Goal: Task Accomplishment & Management: Manage account settings

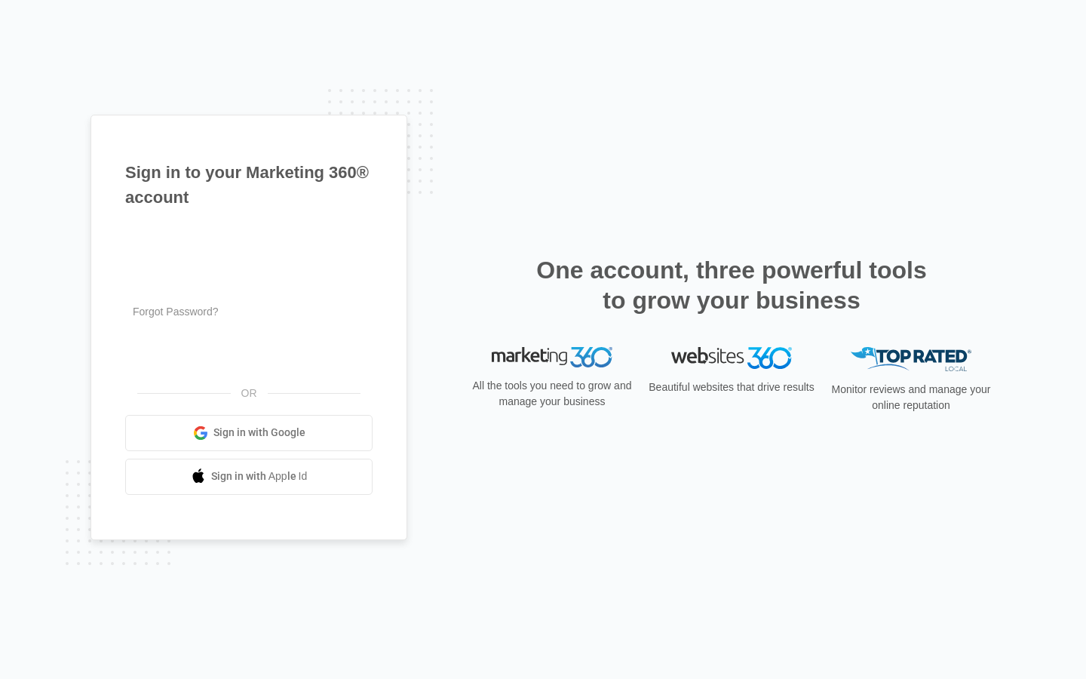
click at [249, 241] on input "text" at bounding box center [248, 242] width 247 height 32
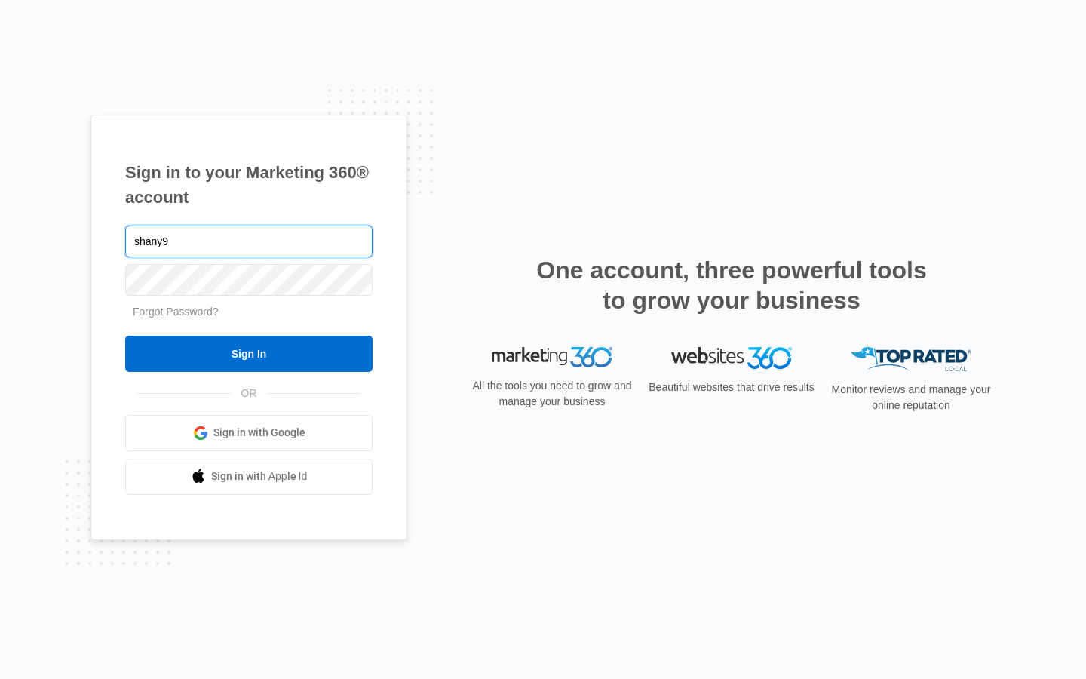
type input "shany9"
click at [249, 241] on input "text" at bounding box center [248, 242] width 247 height 32
type input "[EMAIL_ADDRESS][DOMAIN_NAME]"
click at [249, 241] on input "text" at bounding box center [248, 242] width 247 height 32
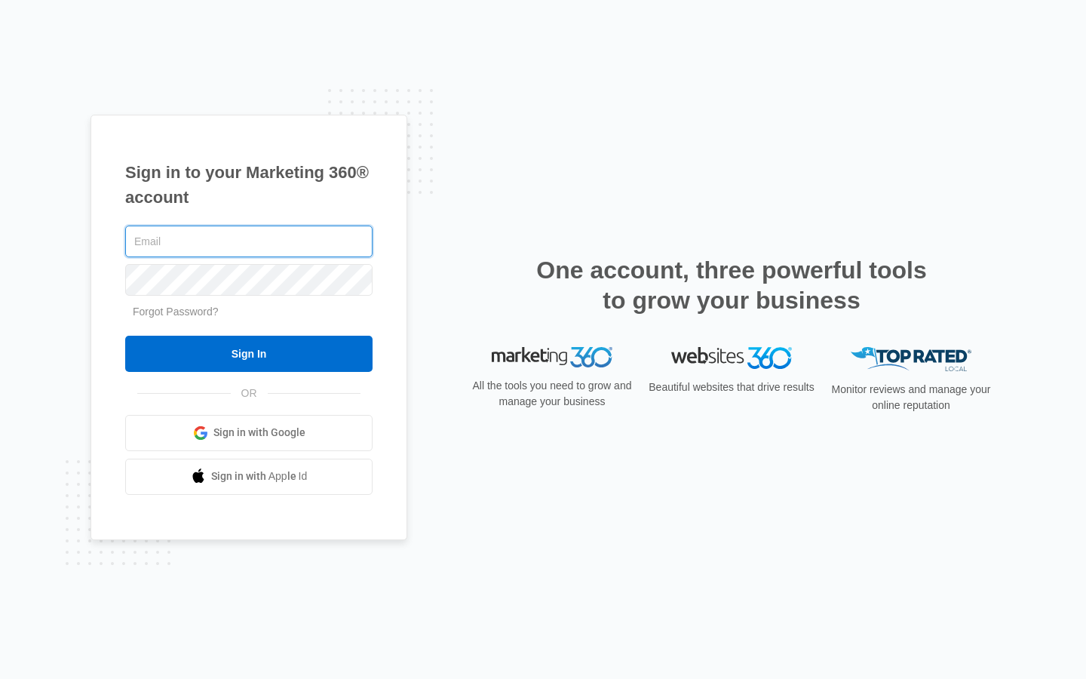
click at [249, 241] on input "text" at bounding box center [248, 242] width 247 height 32
type input "[EMAIL_ADDRESS][DOMAIN_NAME]"
click at [249, 241] on input "text" at bounding box center [248, 242] width 247 height 32
type input "brandonfarmer75@outlook.com"
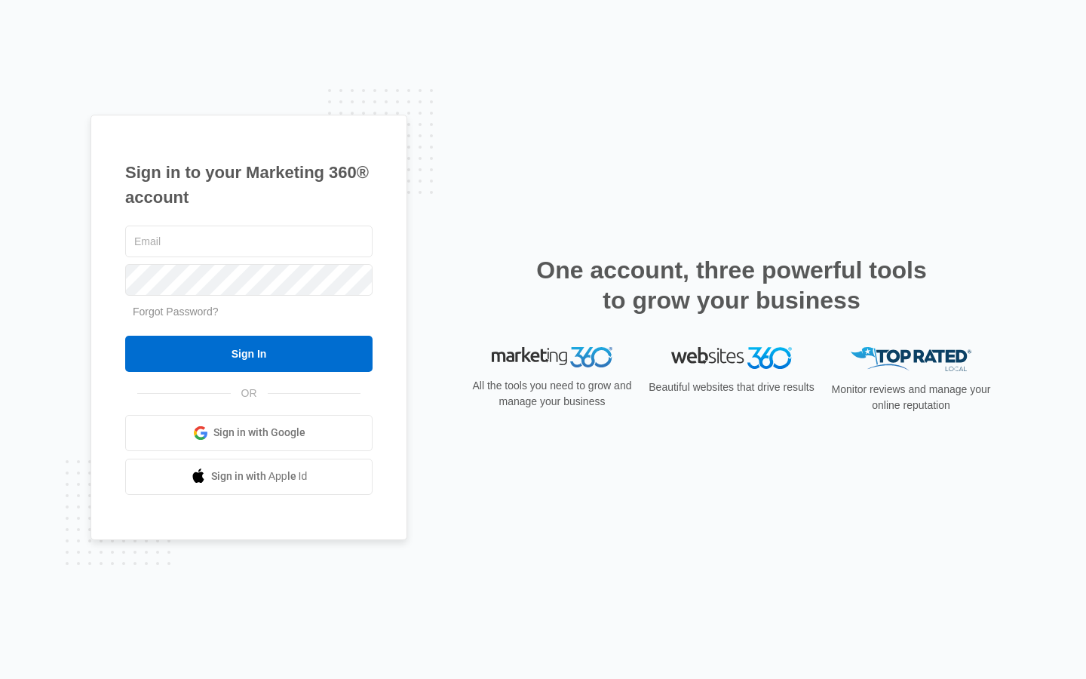
click at [249, 241] on input "text" at bounding box center [248, 242] width 247 height 32
type input "ghowell00@yahoo.com"
click at [249, 241] on input "text" at bounding box center [248, 242] width 247 height 32
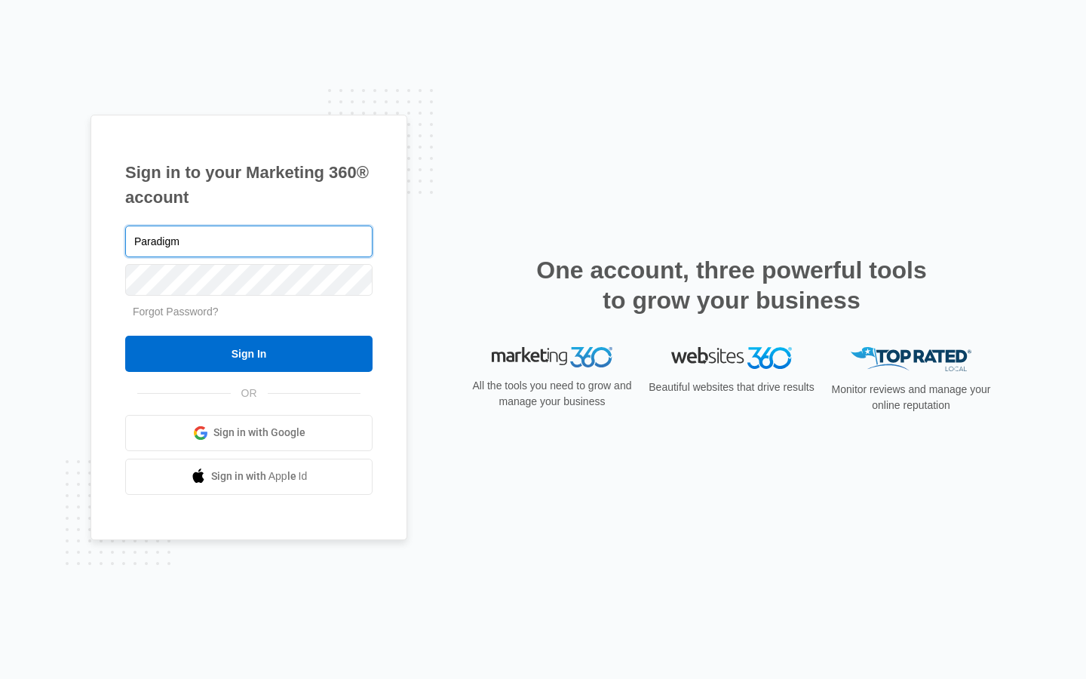
type input "Paradigm"
click at [249, 241] on input "text" at bounding box center [248, 242] width 247 height 32
type input "[EMAIL_ADDRESS][DOMAIN_NAME]"
click at [125, 336] on input "Sign In" at bounding box center [248, 354] width 247 height 36
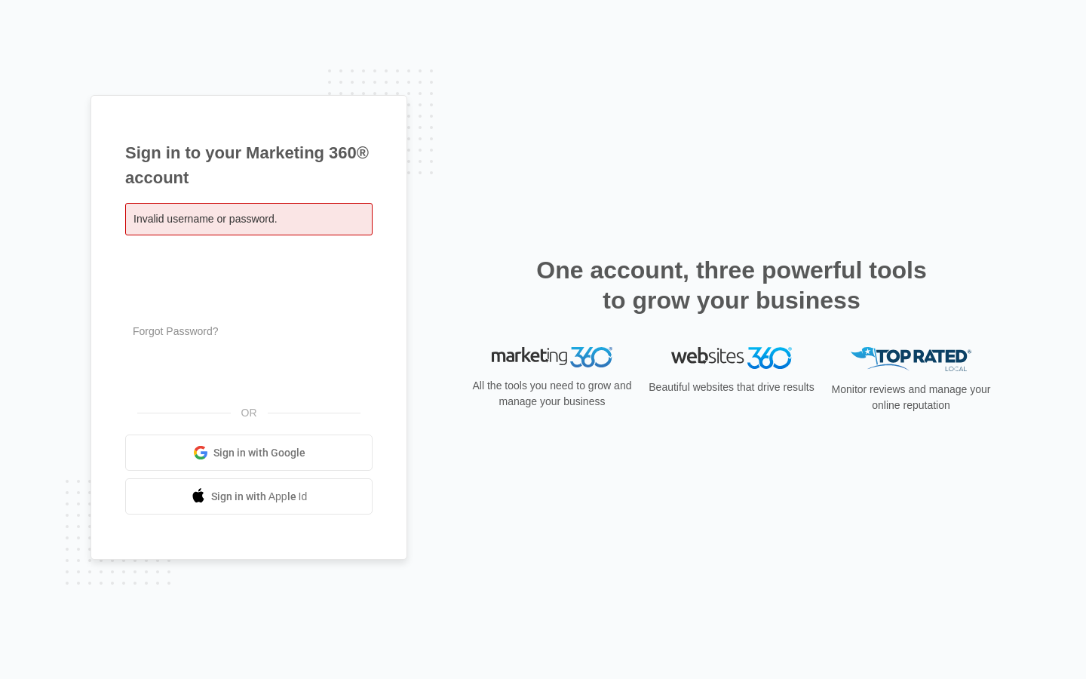
click at [249, 261] on input "[EMAIL_ADDRESS][DOMAIN_NAME]" at bounding box center [248, 262] width 247 height 32
type input "com"
type input "[EMAIL_ADDRESS][DOMAIN_NAME]"
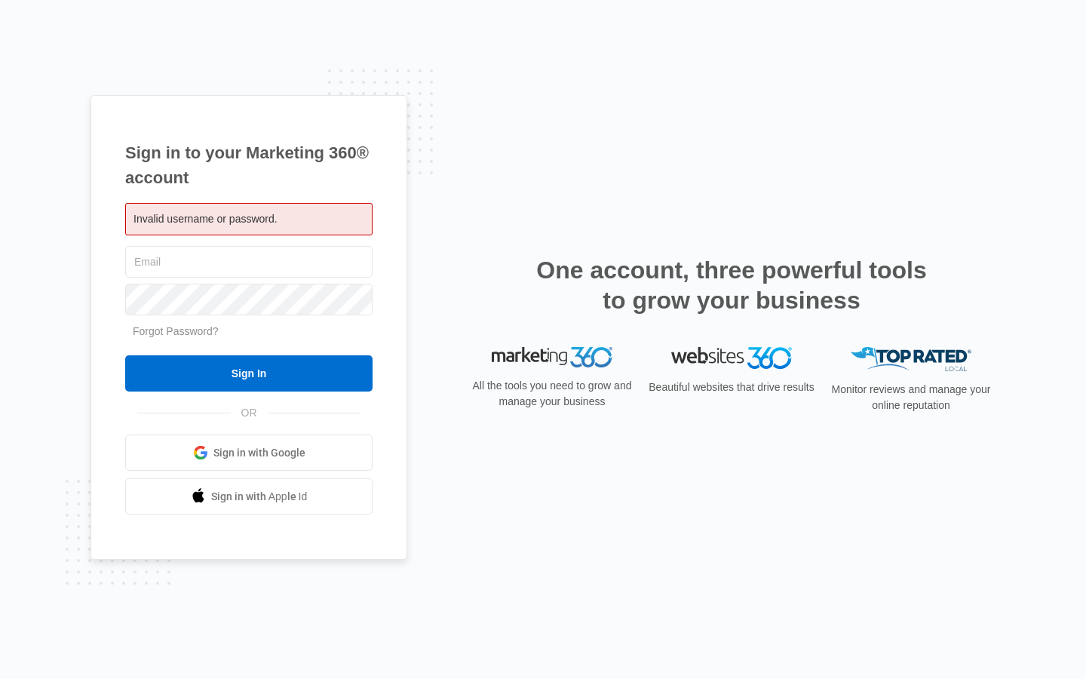
click at [249, 261] on input "text" at bounding box center [248, 262] width 247 height 32
click at [249, 261] on input "[EMAIL_ADDRESS][DOMAIN_NAME]" at bounding box center [248, 262] width 247 height 32
type input "com"
type input "[EMAIL_ADDRESS][DOMAIN_NAME]"
click at [249, 261] on input "text" at bounding box center [248, 262] width 247 height 32
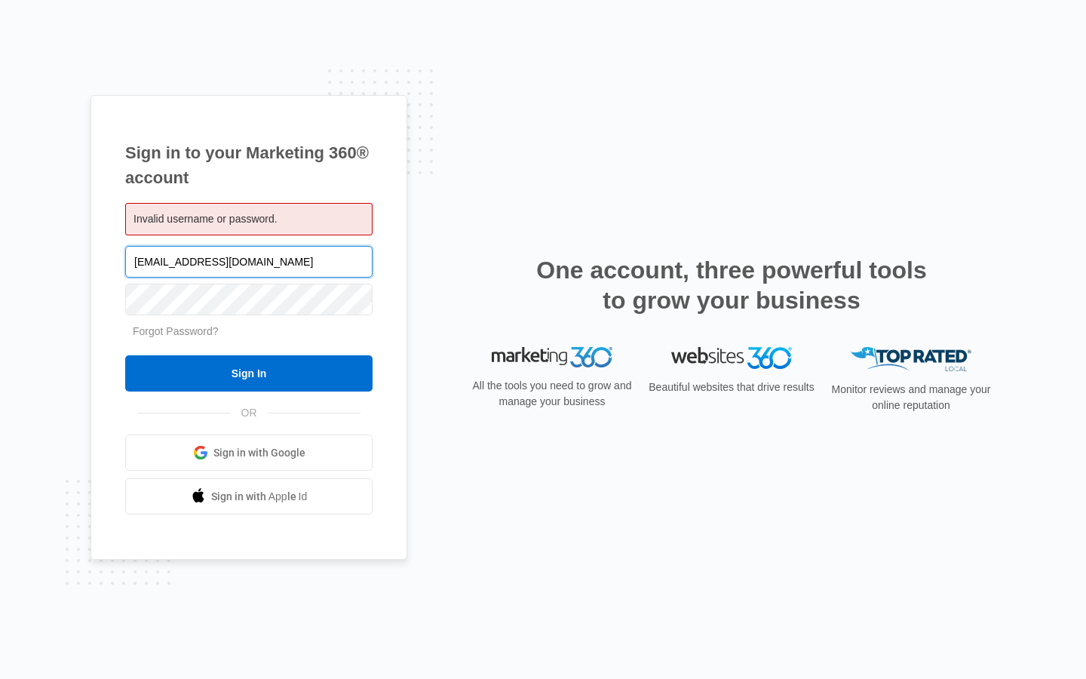
click at [249, 261] on input "[EMAIL_ADDRESS][DOMAIN_NAME]" at bounding box center [248, 262] width 247 height 32
type input "com"
type input "[EMAIL_ADDRESS][DOMAIN_NAME]"
click at [249, 261] on input "text" at bounding box center [248, 262] width 247 height 32
click at [249, 261] on input "[EMAIL_ADDRESS][DOMAIN_NAME]" at bounding box center [248, 262] width 247 height 32
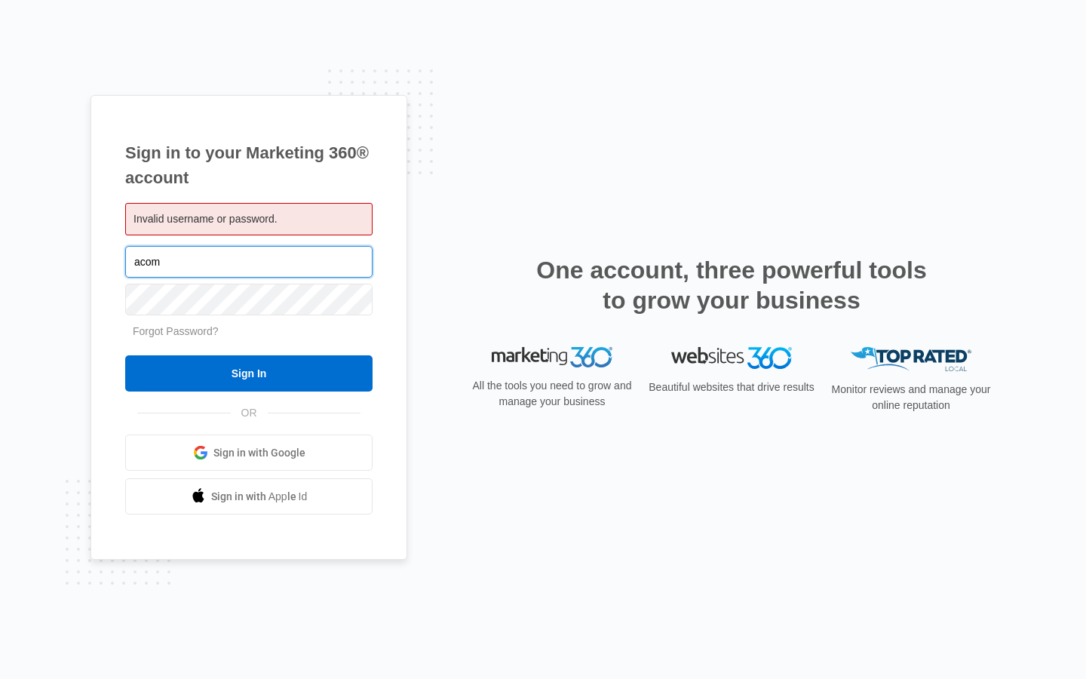
type input "com"
type input "[EMAIL_ADDRESS][DOMAIN_NAME]"
click at [249, 261] on input "text" at bounding box center [248, 262] width 247 height 32
click at [249, 261] on input "[EMAIL_ADDRESS][DOMAIN_NAME]" at bounding box center [248, 262] width 247 height 32
type input "com"
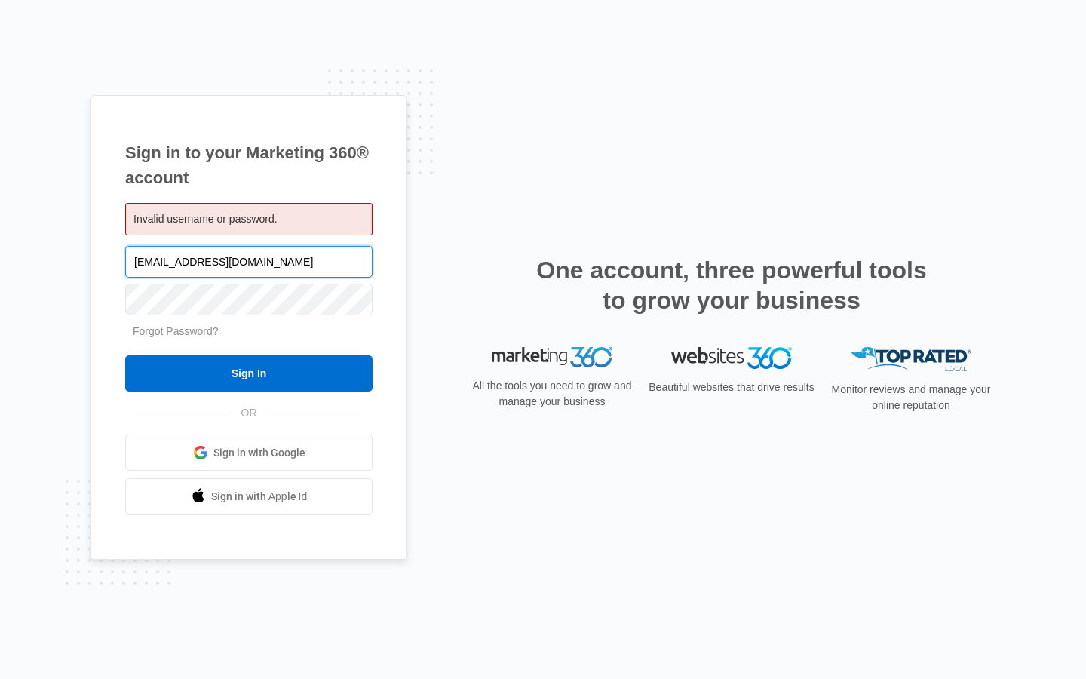
type input "ghowell00@yahoo.com"
click at [249, 261] on input "text" at bounding box center [248, 262] width 247 height 32
click at [249, 261] on input "[EMAIL_ADDRESS][DOMAIN_NAME]" at bounding box center [248, 262] width 247 height 32
type input "com"
type input "Berkshire"
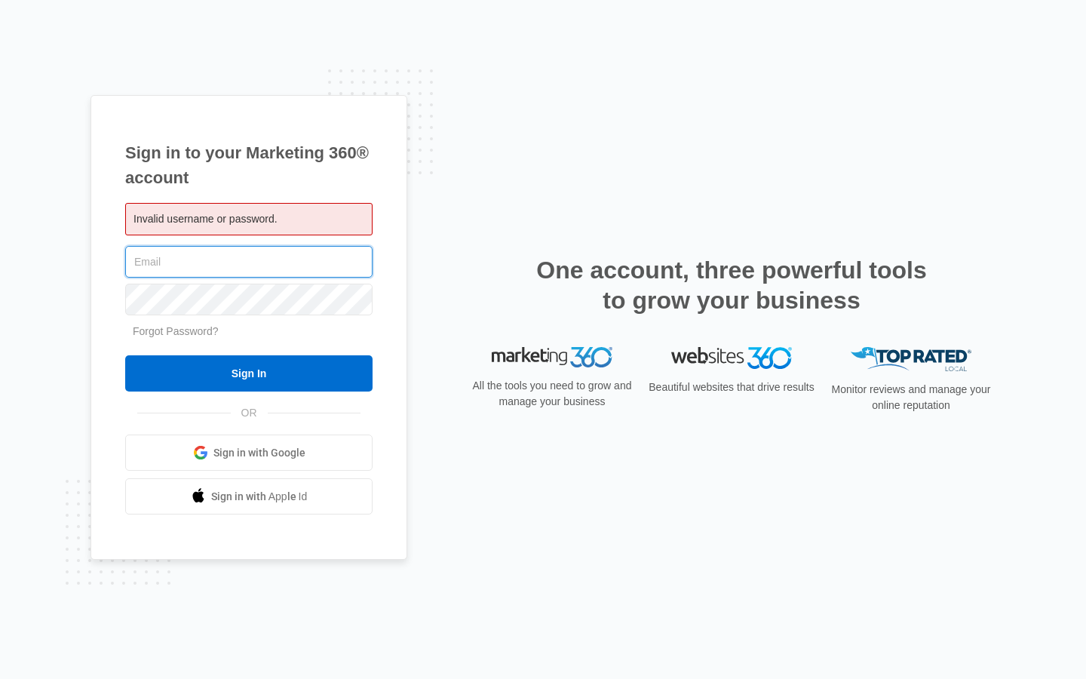
click at [249, 261] on input "text" at bounding box center [248, 262] width 247 height 32
click at [249, 261] on input "[EMAIL_ADDRESS][DOMAIN_NAME]" at bounding box center [248, 262] width 247 height 32
type input "com"
type input "[EMAIL_ADDRESS][DOMAIN_NAME]"
click at [125, 355] on input "Sign In" at bounding box center [248, 373] width 247 height 36
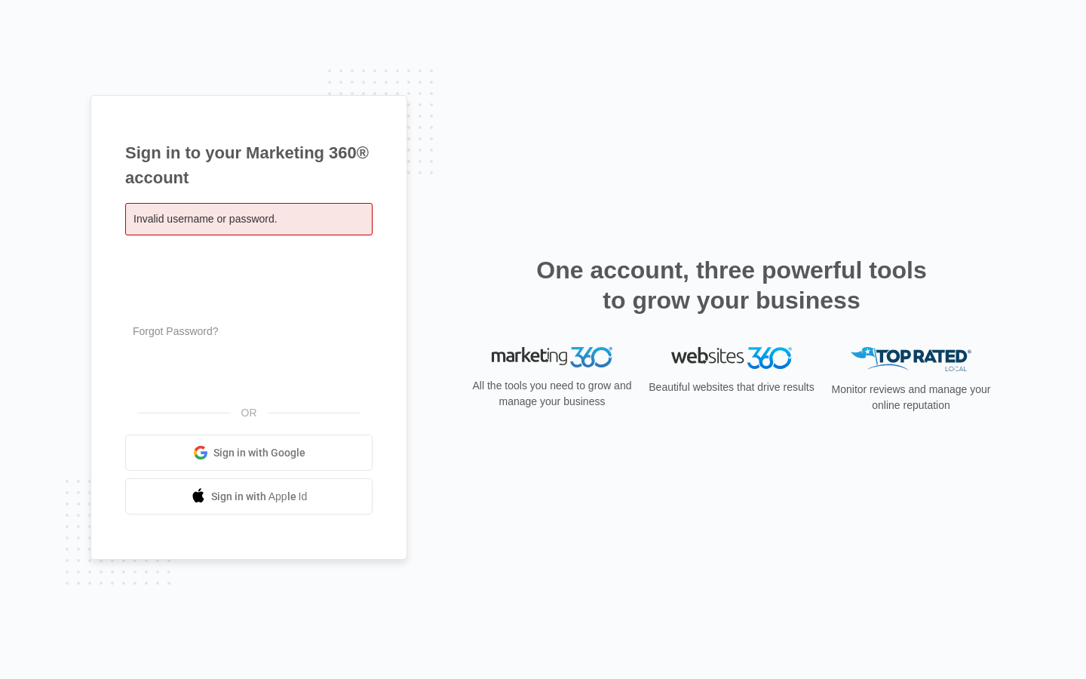
click at [249, 261] on input "[EMAIL_ADDRESS][DOMAIN_NAME]" at bounding box center [248, 262] width 247 height 32
type input "com"
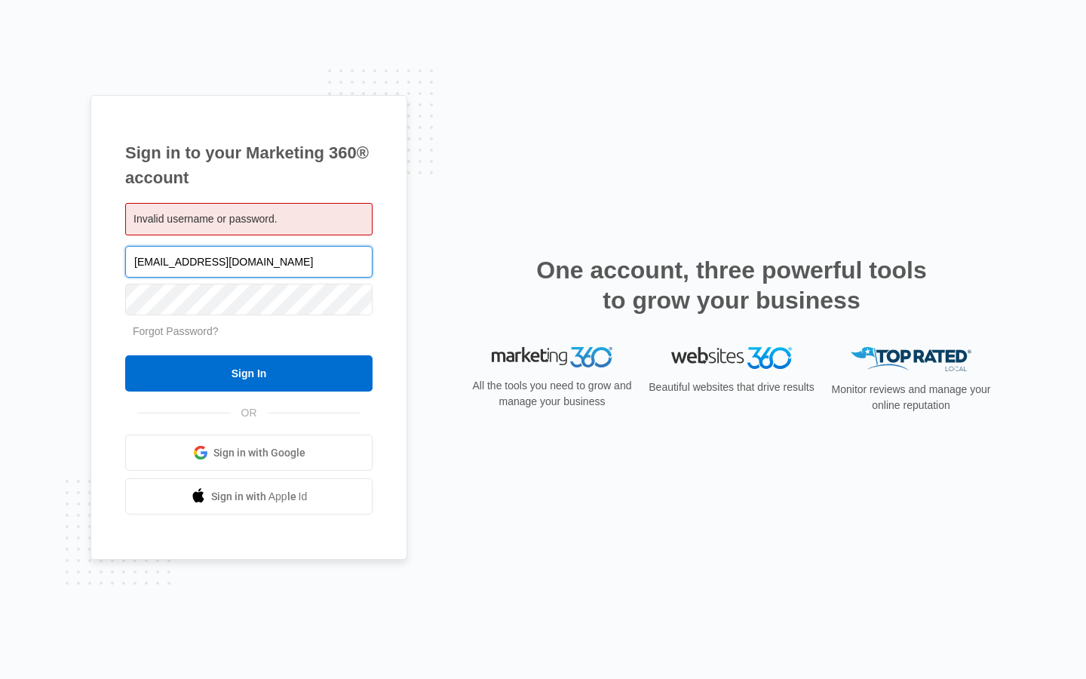
type input "[EMAIL_ADDRESS][DOMAIN_NAME]"
click at [125, 355] on input "Sign In" at bounding box center [248, 373] width 247 height 36
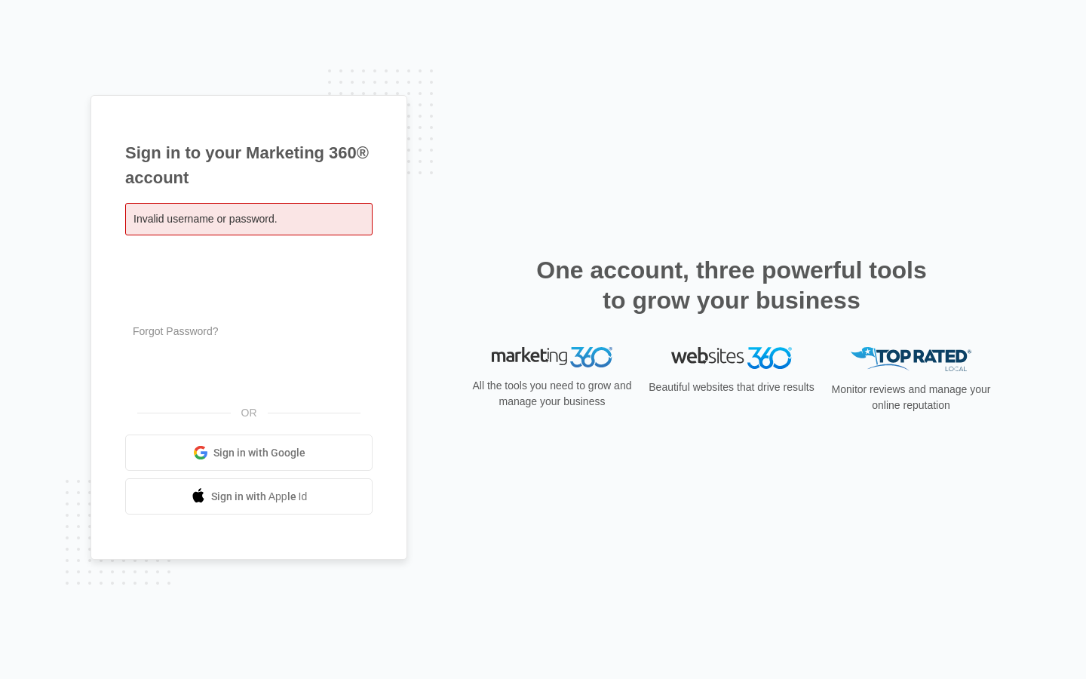
click at [249, 261] on input "[EMAIL_ADDRESS][DOMAIN_NAME]" at bounding box center [248, 262] width 247 height 32
type input "g"
type input "[EMAIL_ADDRESS][DOMAIN_NAME]"
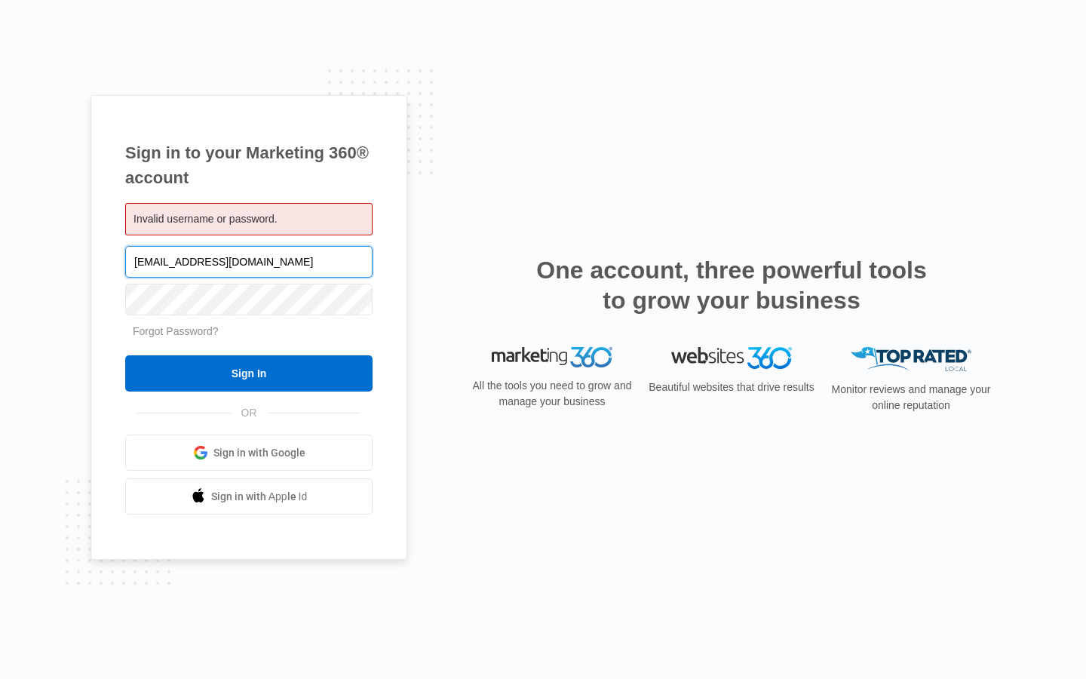
click at [125, 355] on input "Sign In" at bounding box center [248, 373] width 247 height 36
click at [249, 261] on input "brandonfarmer75@outlook.com" at bounding box center [248, 262] width 247 height 32
type input "ok.com"
type input "[EMAIL_ADDRESS][DOMAIN_NAME]"
click at [125, 355] on input "Sign In" at bounding box center [248, 373] width 247 height 36
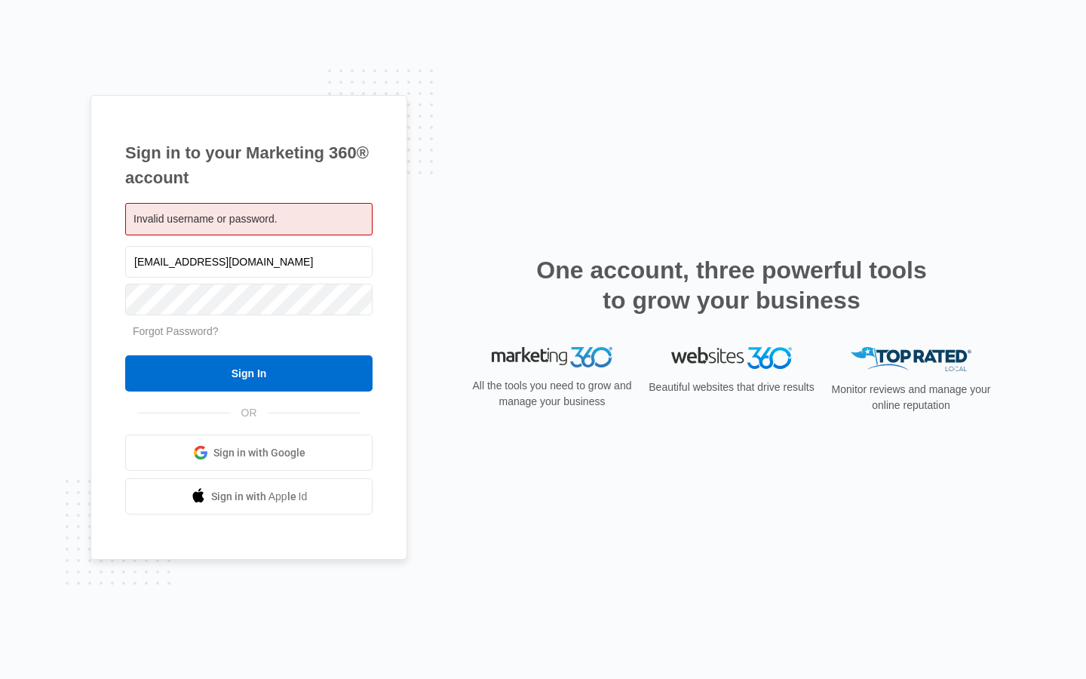
click at [249, 373] on input "Sign In" at bounding box center [248, 373] width 247 height 36
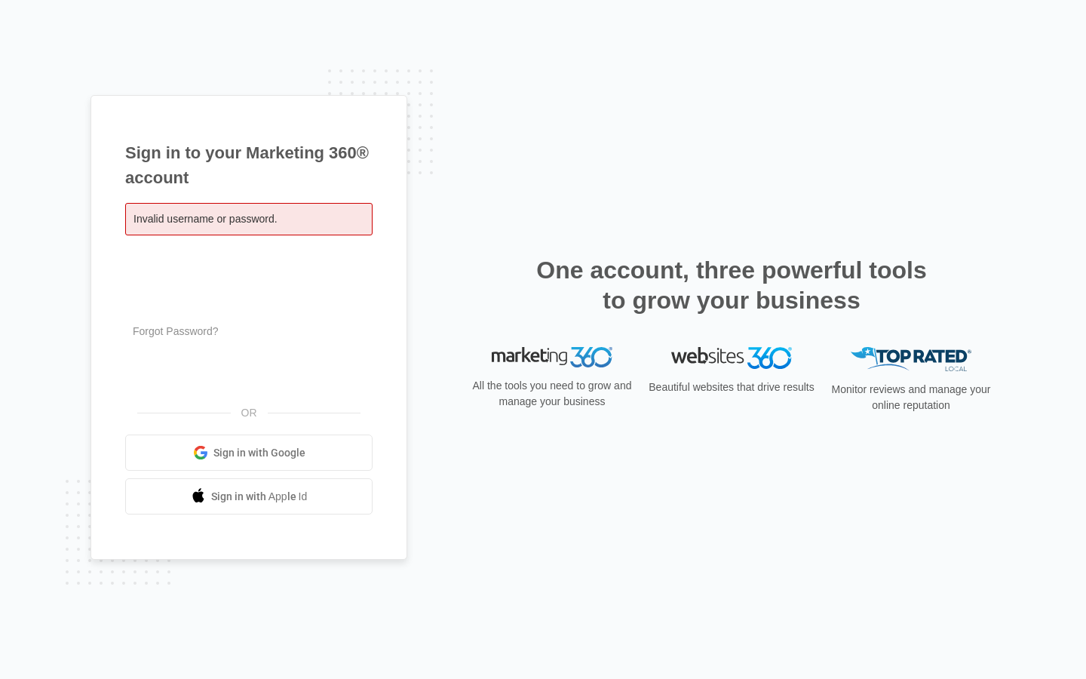
click at [249, 261] on input "[EMAIL_ADDRESS][DOMAIN_NAME]" at bounding box center [248, 262] width 247 height 32
type input "com"
type input "[EMAIL_ADDRESS][DOMAIN_NAME]"
